Goal: Check status: Check status

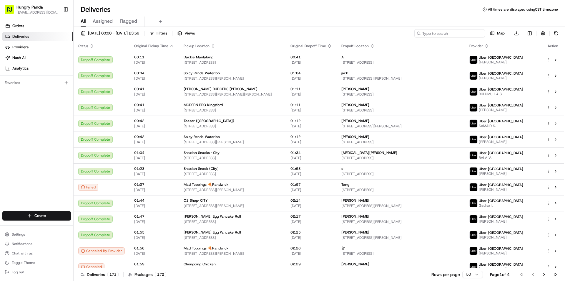
click at [467, 34] on input at bounding box center [449, 33] width 71 height 8
paste input "4774408475953709011602"
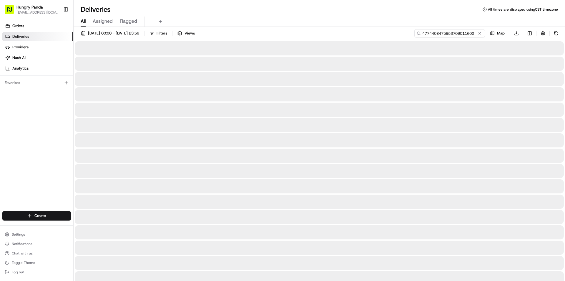
type input "4774408475953709011602"
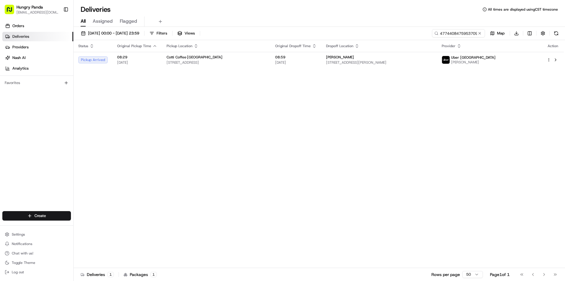
click at [437, 49] on th "Dropoff Location" at bounding box center [379, 46] width 116 height 12
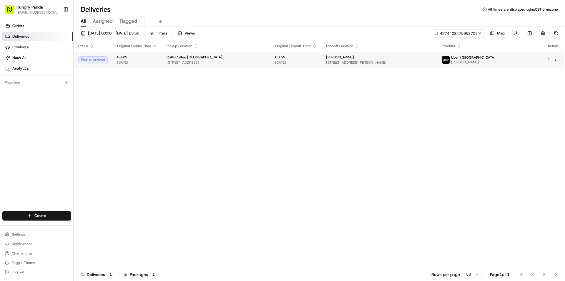
click at [432, 59] on div "[PERSON_NAME]" at bounding box center [379, 57] width 106 height 5
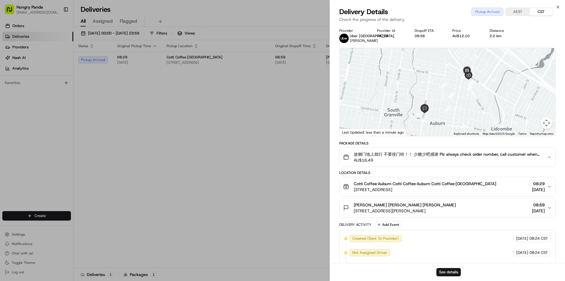
drag, startPoint x: 474, startPoint y: 73, endPoint x: 470, endPoint y: 82, distance: 9.8
click at [470, 82] on div at bounding box center [448, 92] width 216 height 88
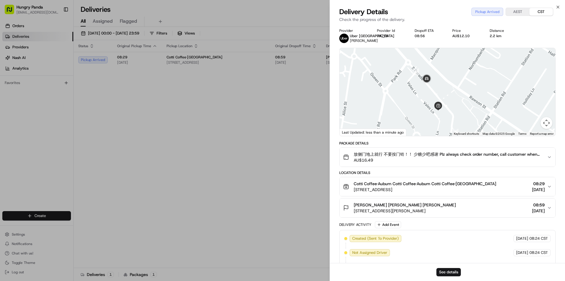
click at [454, 97] on div at bounding box center [448, 92] width 216 height 88
